Goal: Task Accomplishment & Management: Manage account settings

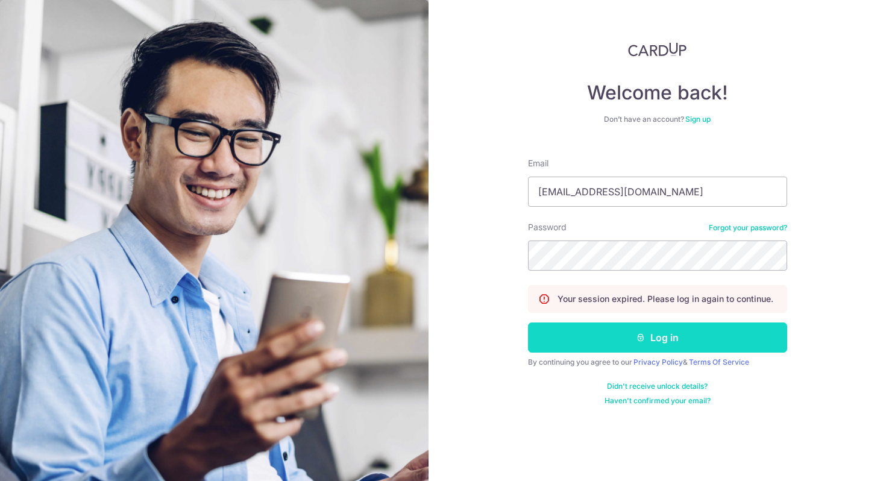
click at [680, 349] on button "Log in" at bounding box center [657, 337] width 259 height 30
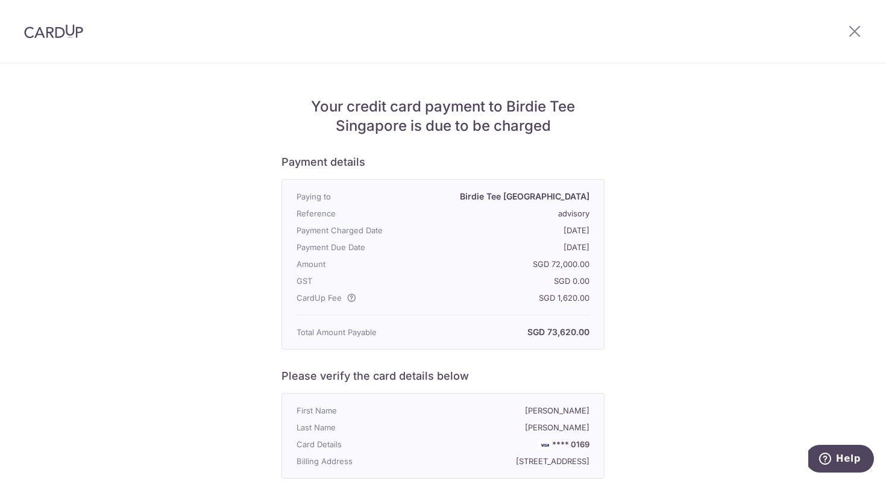
click at [720, 177] on div "Your credit card payment to Birdie Tee Singapore is due to be charged Payment d…" at bounding box center [443, 366] width 886 height 607
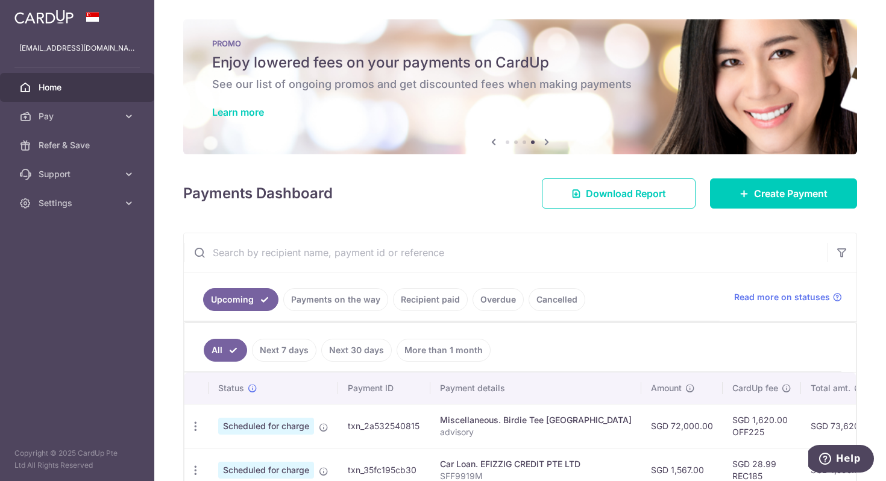
scroll to position [0, 221]
